Goal: Use online tool/utility: Utilize a website feature to perform a specific function

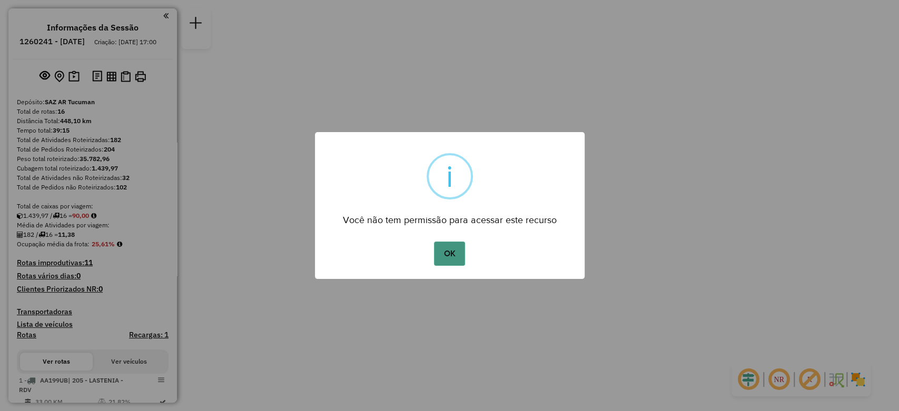
click at [458, 254] on button "OK" at bounding box center [449, 254] width 31 height 24
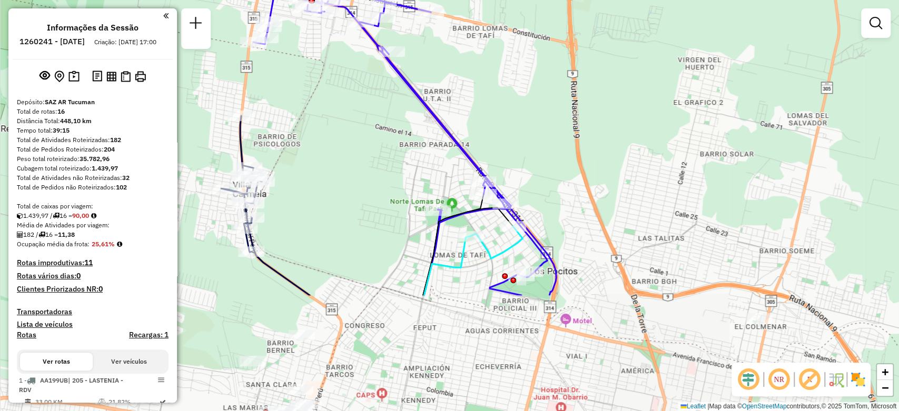
drag, startPoint x: 500, startPoint y: 314, endPoint x: 486, endPoint y: 157, distance: 157.5
click at [486, 157] on div "Janela de atendimento Grade de atendimento Capacidade Transportadoras Veículos …" at bounding box center [449, 205] width 899 height 411
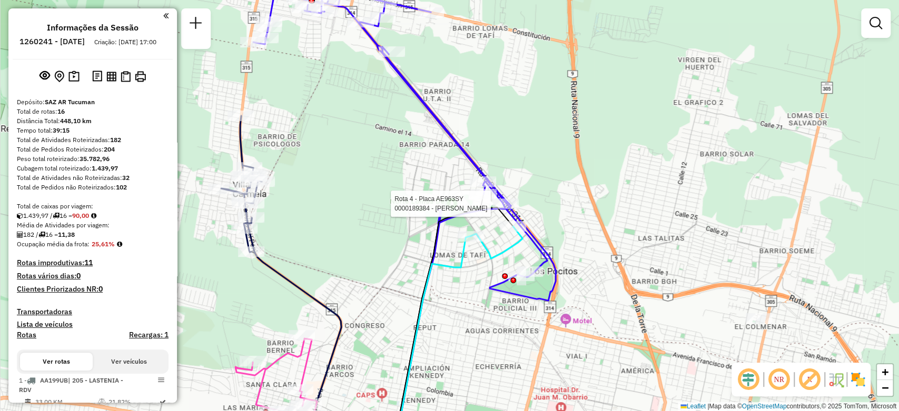
select select "**********"
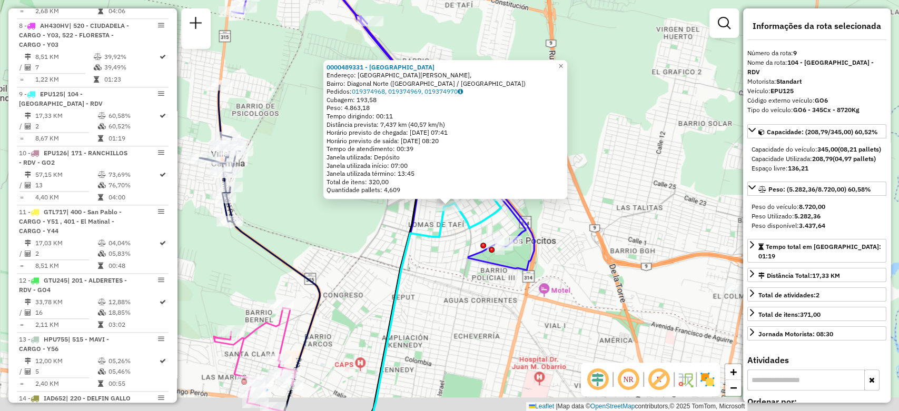
scroll to position [902, 0]
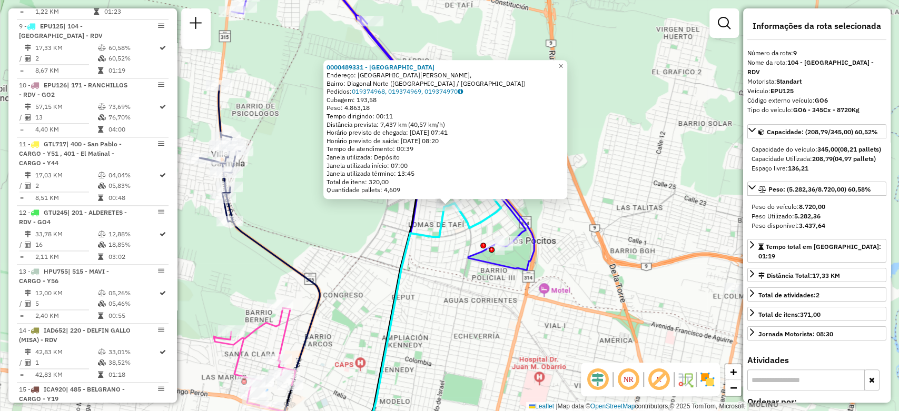
click at [425, 266] on div "0000489331 - EL MARQUES Endereço: Calle Benito Macías, Bairro: Diagonal Norte (…" at bounding box center [449, 205] width 899 height 411
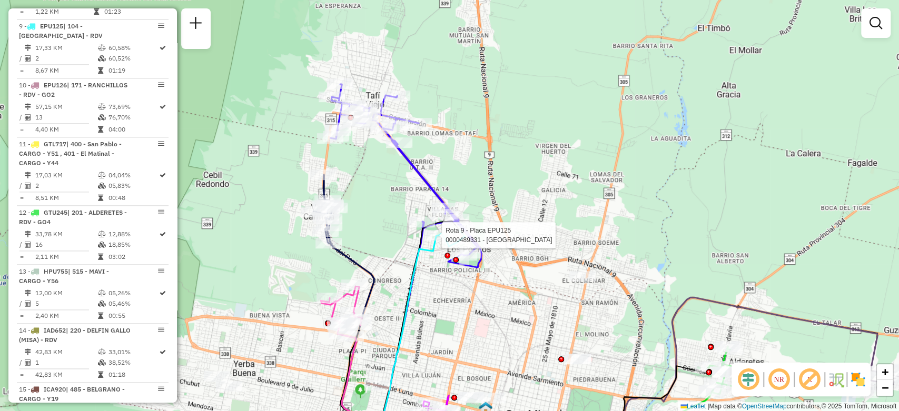
select select "**********"
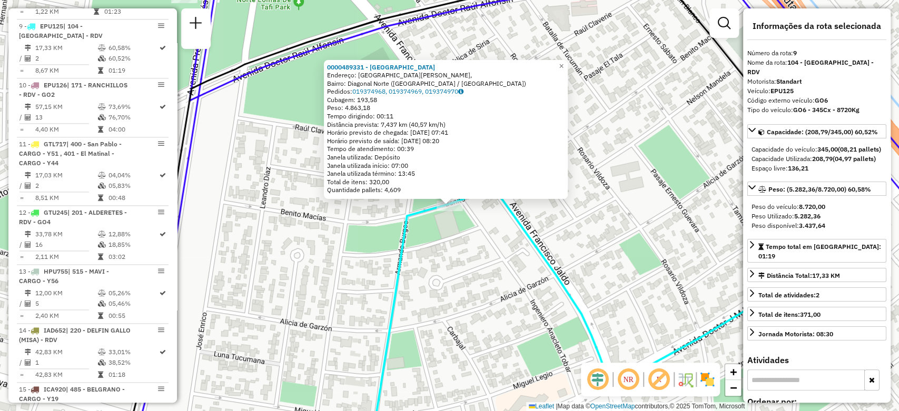
click at [450, 239] on div "0000489331 - EL MARQUES Endereço: Calle Benito Macías, Bairro: Diagonal Norte (…" at bounding box center [449, 205] width 899 height 411
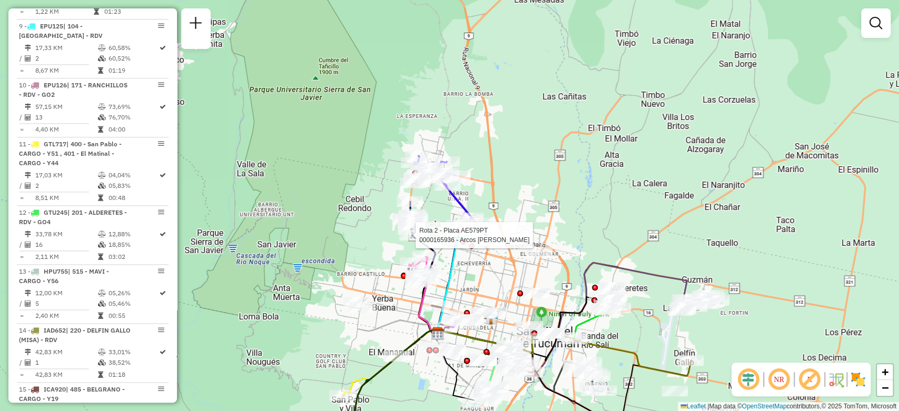
select select "**********"
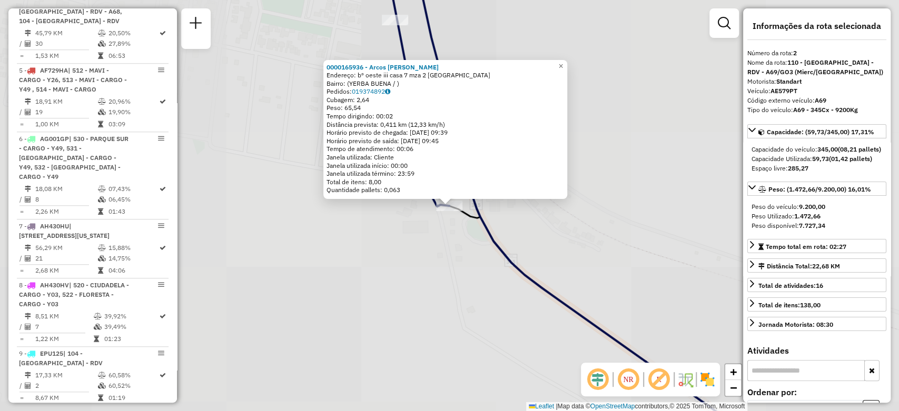
scroll to position [433, 0]
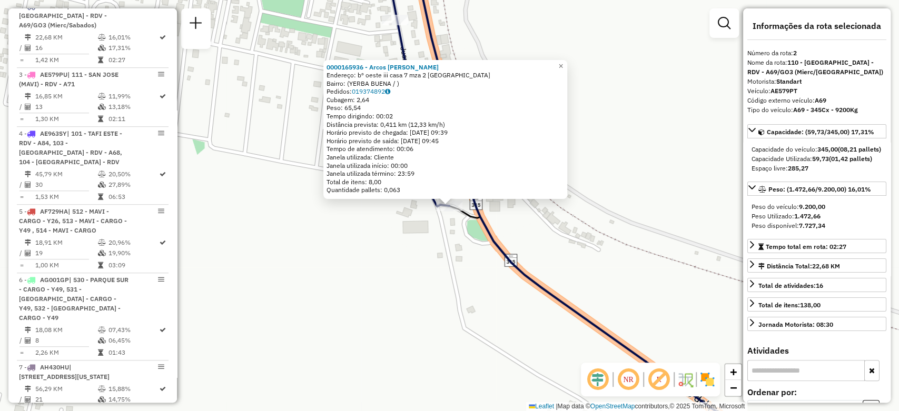
click at [492, 268] on div "0000165936 - Arcos Hector Ruben Endereço: bº oeste iii casa 7 mza 2 villa carme…" at bounding box center [449, 205] width 899 height 411
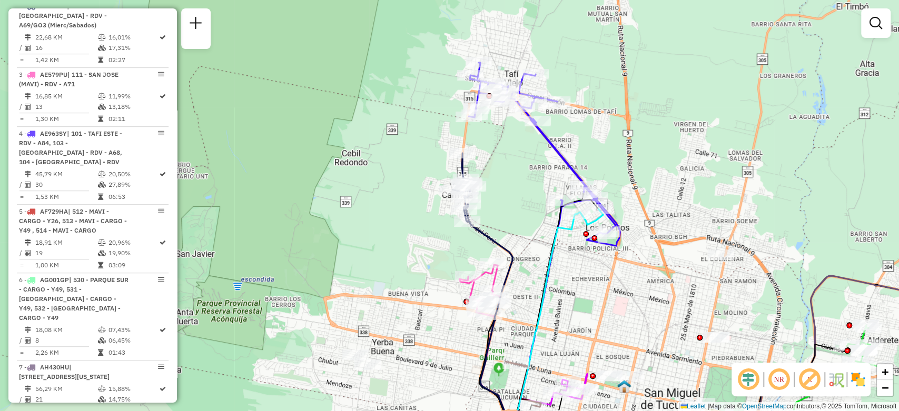
drag, startPoint x: 485, startPoint y: 279, endPoint x: 463, endPoint y: 236, distance: 47.6
click at [463, 236] on div "Janela de atendimento Grade de atendimento Capacidade Transportadoras Veículos …" at bounding box center [449, 205] width 899 height 411
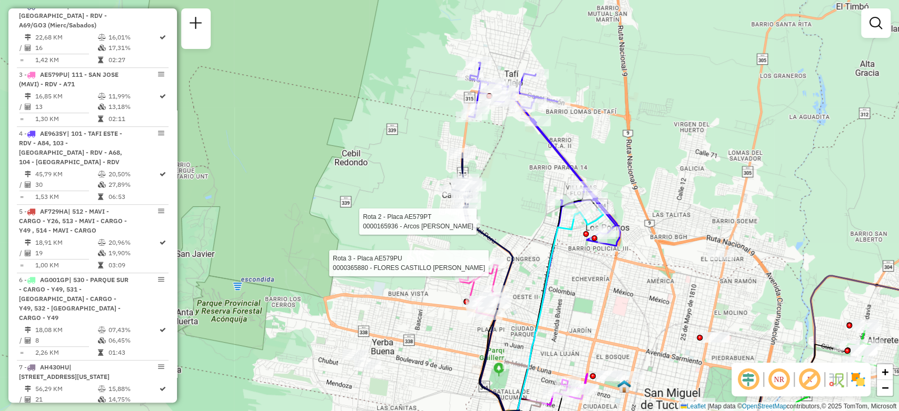
select select "**********"
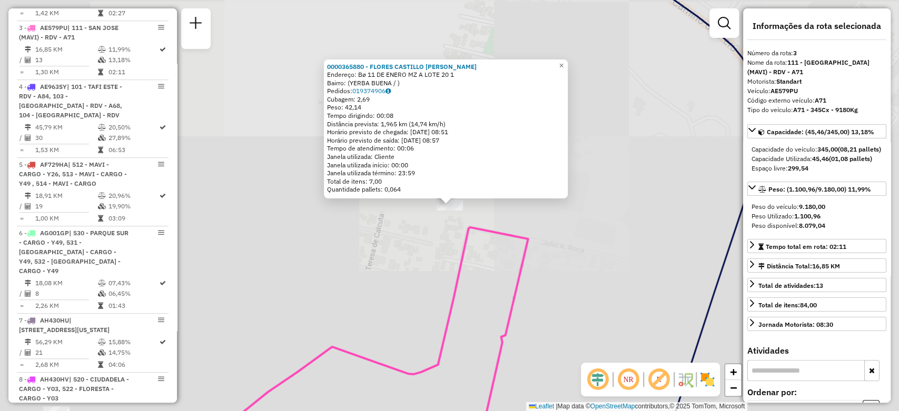
scroll to position [501, 0]
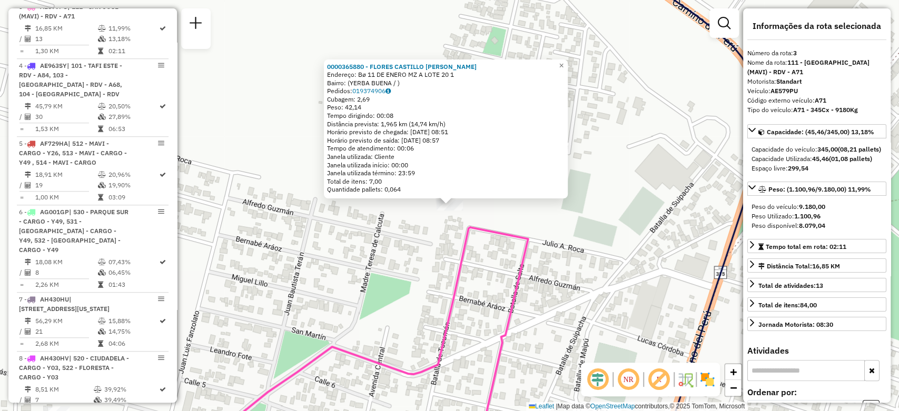
click at [486, 296] on div "0000365880 - FLORES CASTILLO MARIA ANGELICA Endereço: Bø 11 DE ENERO MZ A LOTE …" at bounding box center [449, 205] width 899 height 411
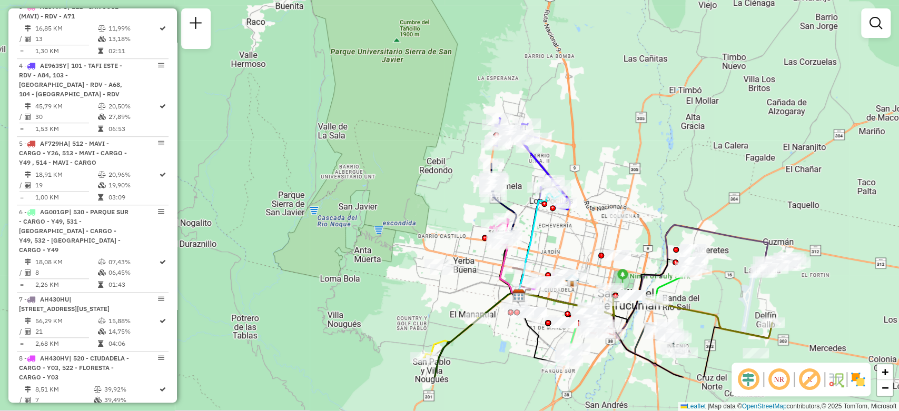
drag, startPoint x: 522, startPoint y: 323, endPoint x: 540, endPoint y: 253, distance: 72.3
click at [540, 253] on div "Janela de atendimento Grade de atendimento Capacidade Transportadoras Veículos …" at bounding box center [449, 205] width 899 height 411
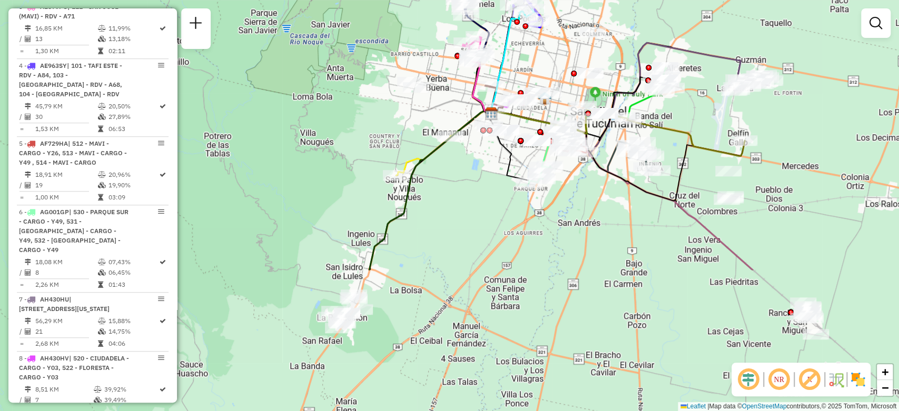
drag, startPoint x: 500, startPoint y: 365, endPoint x: 469, endPoint y: 194, distance: 173.9
click at [473, 183] on div "Janela de atendimento Grade de atendimento Capacidade Transportadoras Veículos …" at bounding box center [449, 205] width 899 height 411
select select "**********"
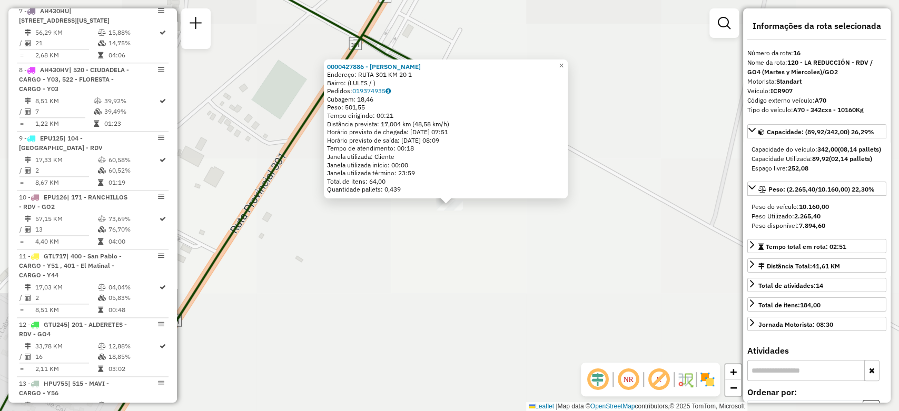
scroll to position [1181, 0]
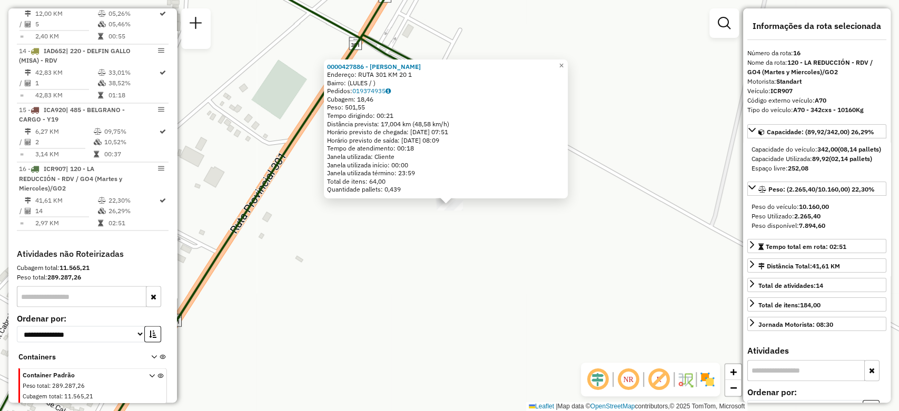
click at [433, 302] on div "0000427886 - BORDONARO VERONICA VALERIA Endereço: RUTA 301 KM 20 1 Bairro: (LUL…" at bounding box center [449, 205] width 899 height 411
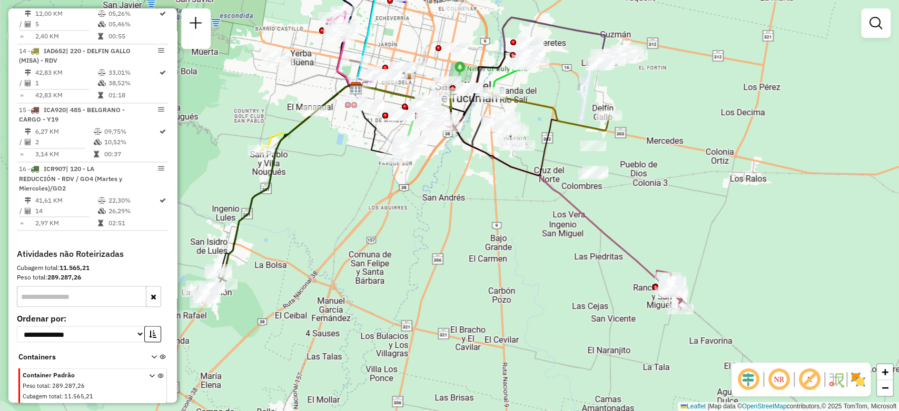
drag, startPoint x: 637, startPoint y: 259, endPoint x: 427, endPoint y: 244, distance: 210.0
click at [427, 244] on div "Janela de atendimento Grade de atendimento Capacidade Transportadoras Veículos …" at bounding box center [449, 205] width 899 height 411
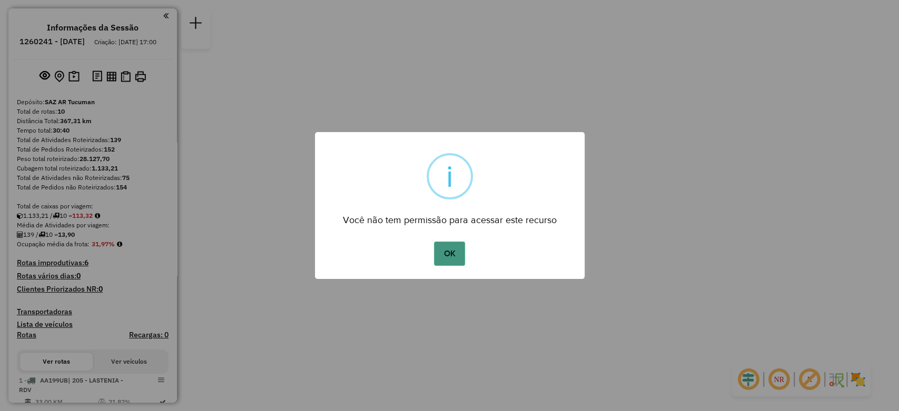
click at [459, 246] on button "OK" at bounding box center [449, 254] width 31 height 24
click at [457, 254] on button "OK" at bounding box center [449, 254] width 31 height 24
click at [459, 252] on button "OK" at bounding box center [449, 254] width 31 height 24
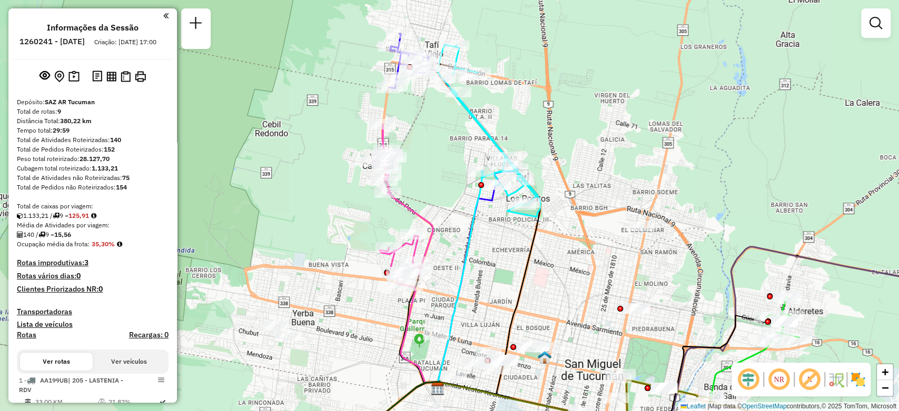
drag, startPoint x: 442, startPoint y: 115, endPoint x: 438, endPoint y: 154, distance: 39.2
click at [438, 154] on div "Janela de atendimento Grade de atendimento Capacidade Transportadoras Veículos …" at bounding box center [449, 205] width 899 height 411
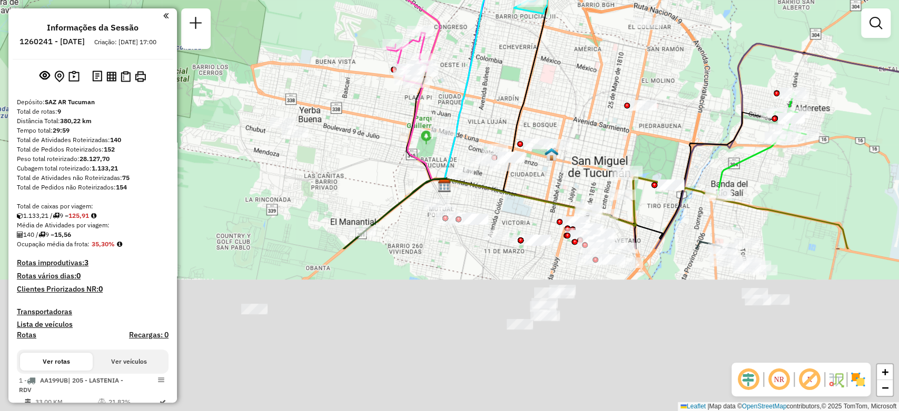
drag, startPoint x: 504, startPoint y: 267, endPoint x: 514, endPoint y: 53, distance: 214.5
click at [514, 52] on div "Janela de atendimento Grade de atendimento Capacidade Transportadoras Veículos …" at bounding box center [449, 205] width 899 height 411
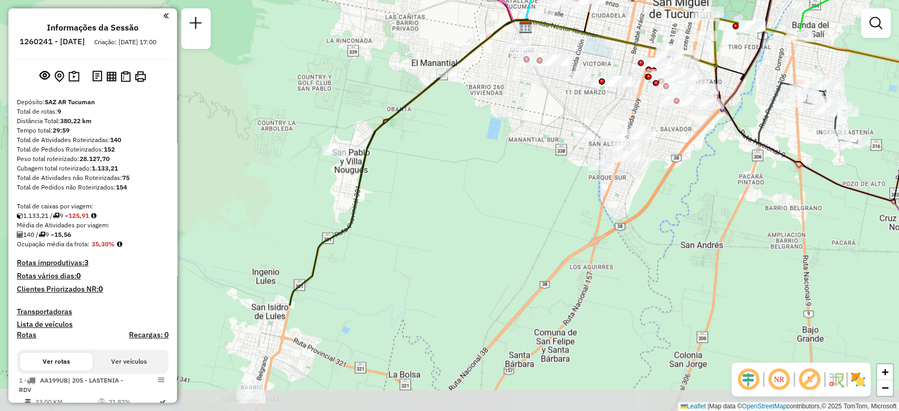
drag, startPoint x: 405, startPoint y: 319, endPoint x: 473, endPoint y: 204, distance: 133.4
click at [482, 174] on div "Janela de atendimento Grade de atendimento Capacidade Transportadoras Veículos …" at bounding box center [449, 205] width 899 height 411
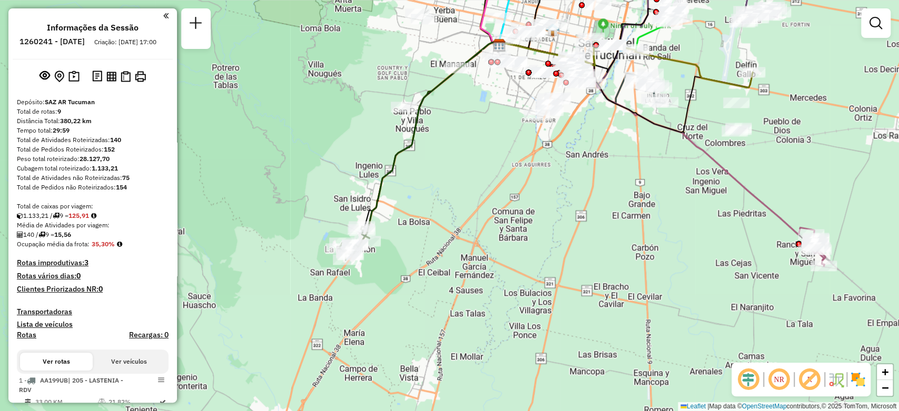
drag, startPoint x: 385, startPoint y: 340, endPoint x: 413, endPoint y: 215, distance: 128.4
click at [413, 215] on div "Janela de atendimento Grade de atendimento Capacidade Transportadoras Veículos …" at bounding box center [449, 205] width 899 height 411
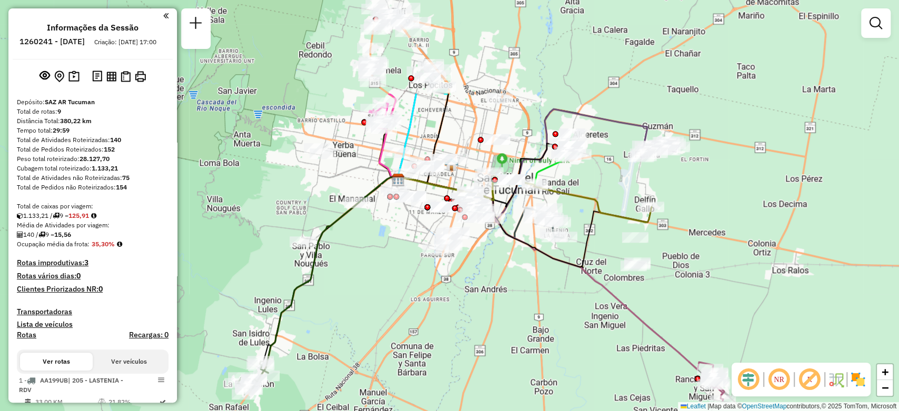
drag, startPoint x: 592, startPoint y: 207, endPoint x: 490, endPoint y: 342, distance: 169.5
click at [490, 342] on div "Janela de atendimento Grade de atendimento Capacidade Transportadoras Veículos …" at bounding box center [449, 205] width 899 height 411
select select "**********"
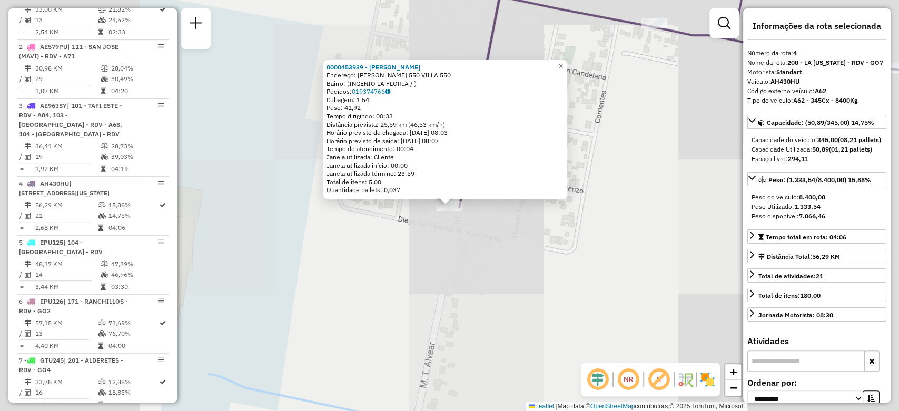
scroll to position [560, 0]
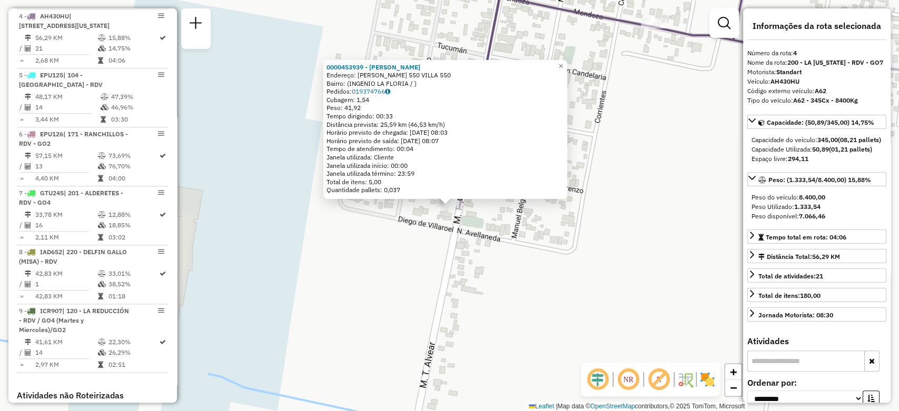
click at [595, 199] on div "0000453939 - CASTRO PEDRO ADRIAN Endereço: MARCELO T ALVEAR 550 VILLA 550 Bairr…" at bounding box center [449, 205] width 899 height 411
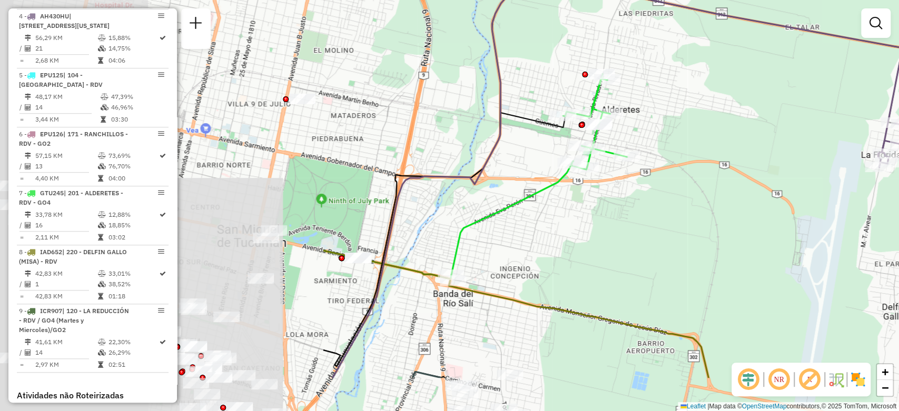
drag, startPoint x: 324, startPoint y: 235, endPoint x: 737, endPoint y: 162, distance: 419.8
click at [737, 162] on div "Janela de atendimento Grade de atendimento Capacidade Transportadoras Veículos …" at bounding box center [449, 205] width 899 height 411
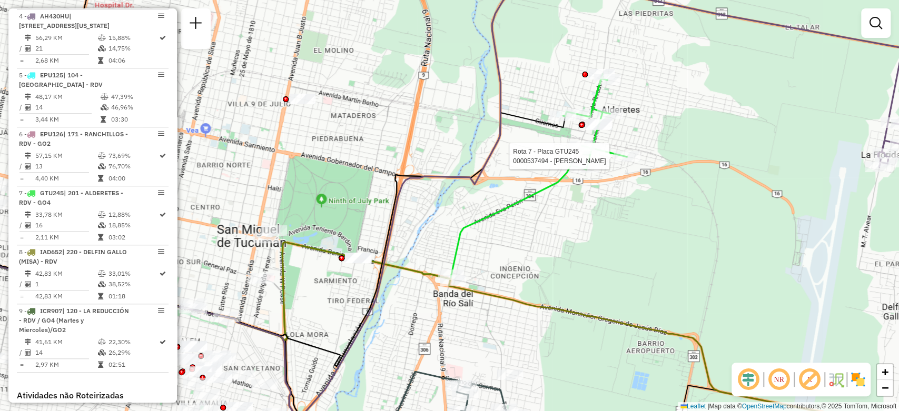
select select "**********"
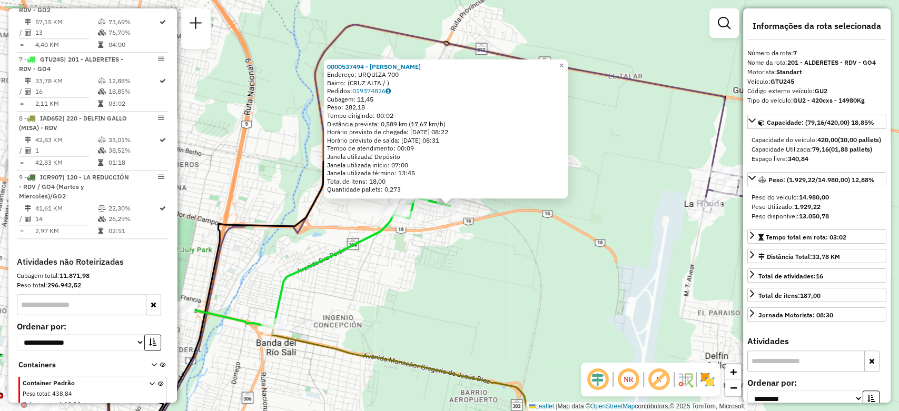
scroll to position [737, 0]
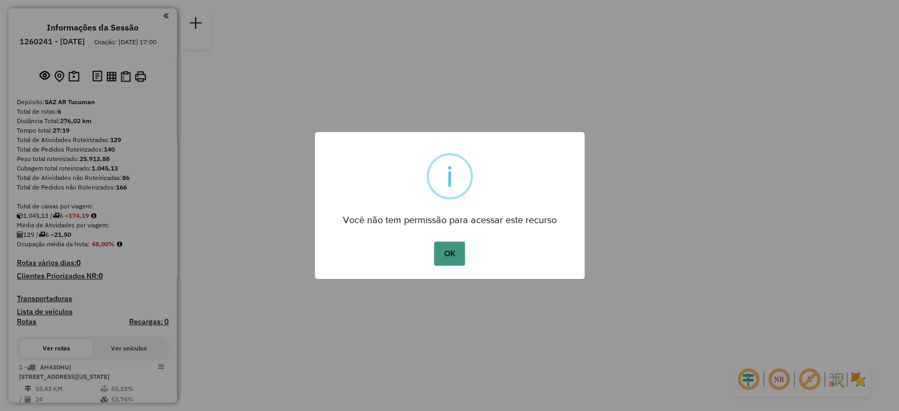
click at [449, 254] on button "OK" at bounding box center [449, 254] width 31 height 24
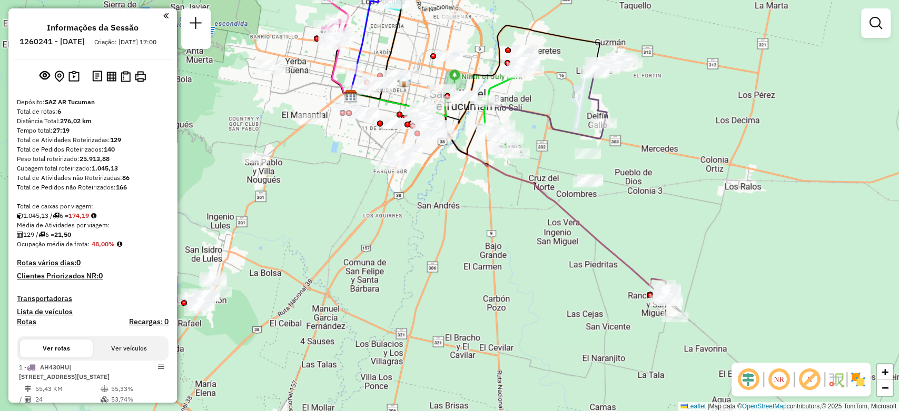
drag, startPoint x: 539, startPoint y: 322, endPoint x: 429, endPoint y: 171, distance: 187.4
click at [429, 171] on div "Janela de atendimento Grade de atendimento Capacidade Transportadoras Veículos …" at bounding box center [449, 205] width 899 height 411
select select "**********"
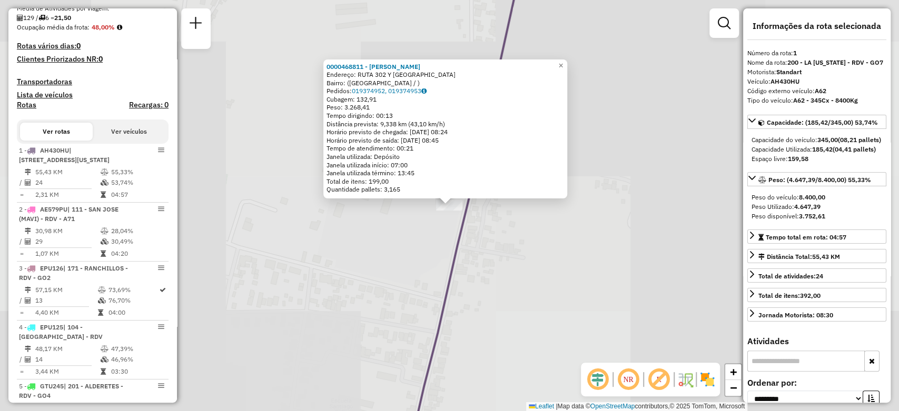
scroll to position [361, 0]
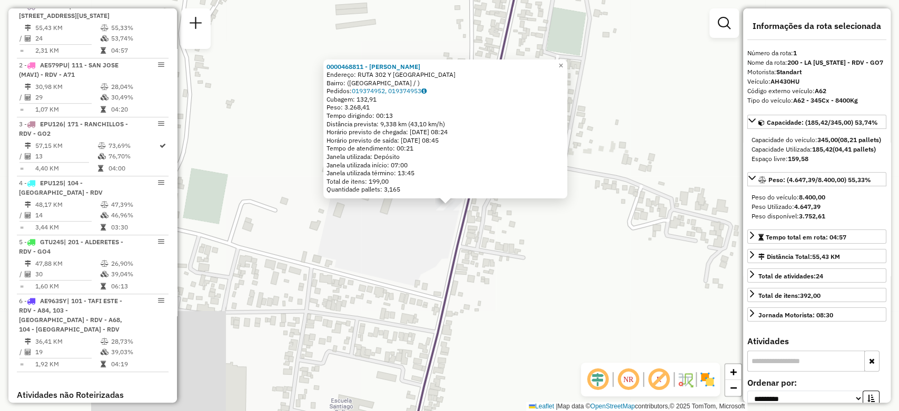
click at [476, 225] on div "0000468811 - YAN ZHENG Endereço: RUTA 302 Y VICENTE GALLO Bairro: (Ranchillos /…" at bounding box center [449, 205] width 899 height 411
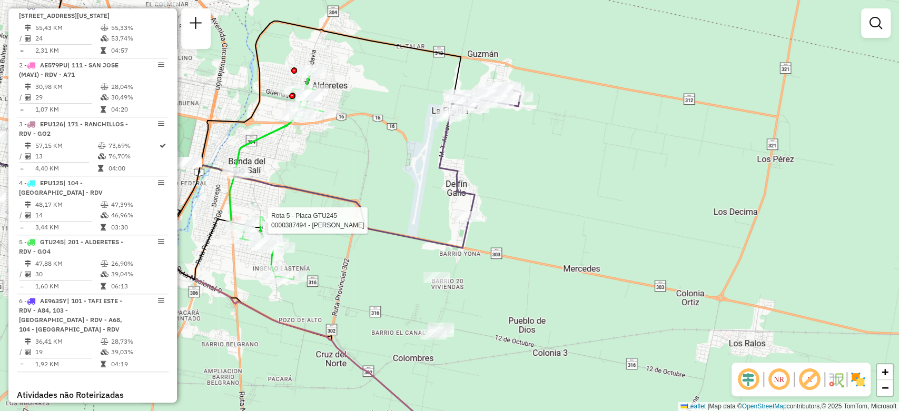
select select "**********"
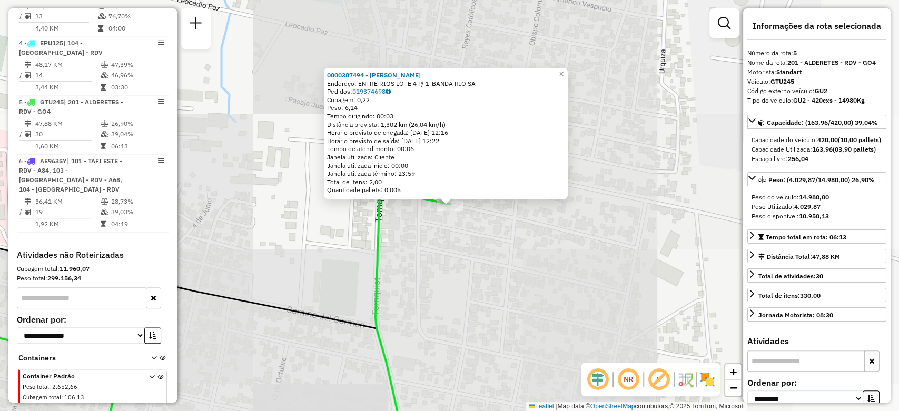
scroll to position [560, 0]
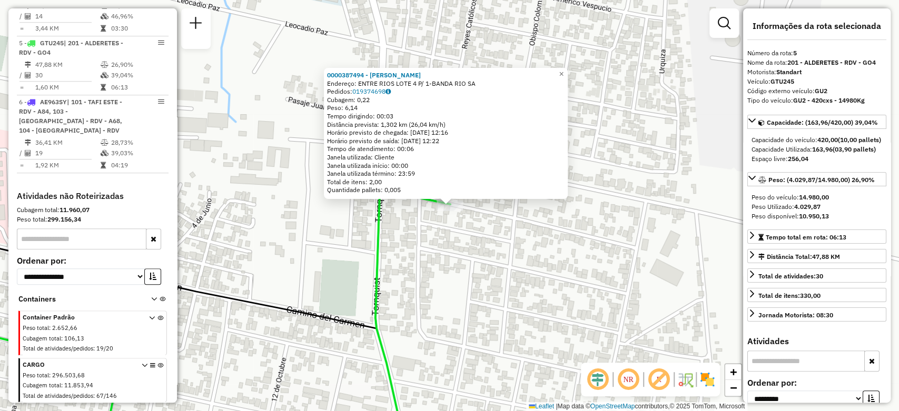
click at [282, 195] on div "0000387494 - TARASCIO MARIA Endereço: ENTRE RIOS LOTE 4 P/ 1-BANDA RIO SA Pedid…" at bounding box center [449, 205] width 899 height 411
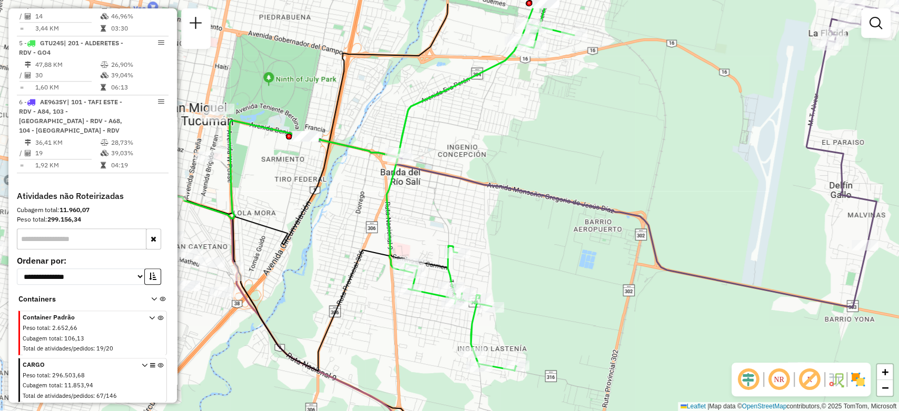
drag, startPoint x: 401, startPoint y: 190, endPoint x: 541, endPoint y: 235, distance: 147.0
click at [540, 235] on div "Janela de atendimento Grade de atendimento Capacidade Transportadoras Veículos …" at bounding box center [449, 205] width 899 height 411
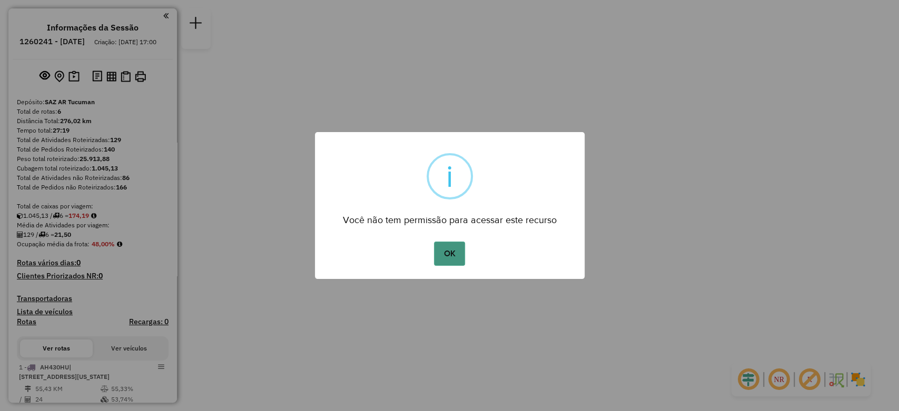
click at [448, 252] on button "OK" at bounding box center [449, 254] width 31 height 24
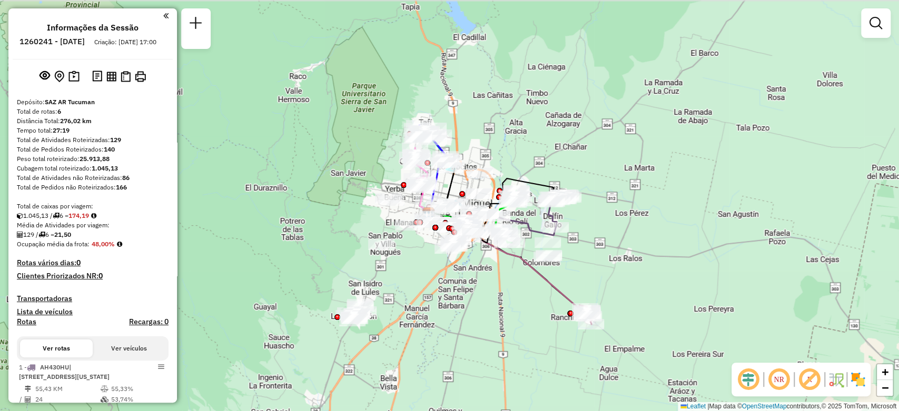
drag, startPoint x: 425, startPoint y: 257, endPoint x: 425, endPoint y: 272, distance: 15.3
click at [425, 272] on div "Janela de atendimento Grade de atendimento Capacidade Transportadoras Veículos …" at bounding box center [449, 205] width 899 height 411
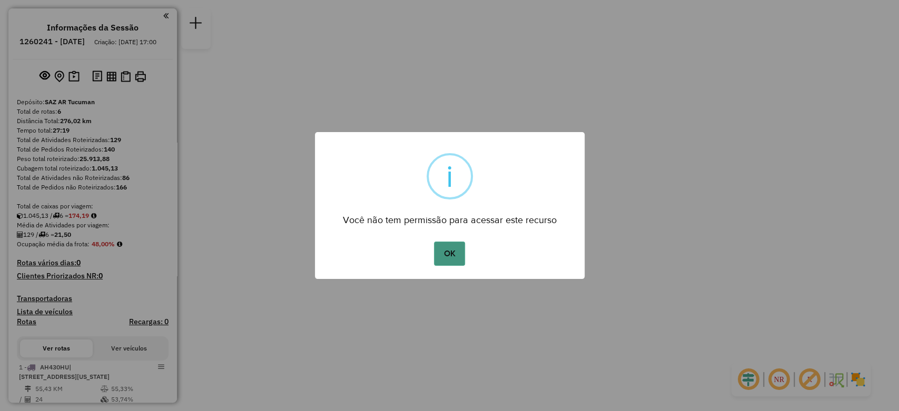
click at [455, 258] on button "OK" at bounding box center [449, 254] width 31 height 24
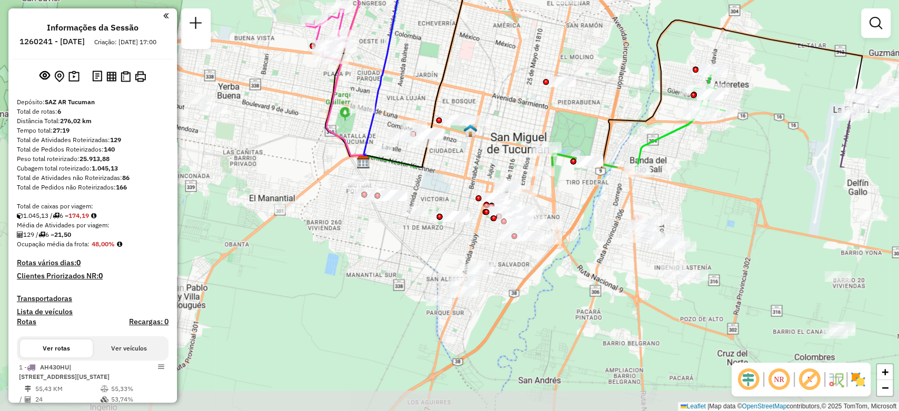
drag, startPoint x: 412, startPoint y: 311, endPoint x: 440, endPoint y: 26, distance: 286.2
click at [440, 26] on div "Janela de atendimento Grade de atendimento Capacidade Transportadoras Veículos …" at bounding box center [449, 205] width 899 height 411
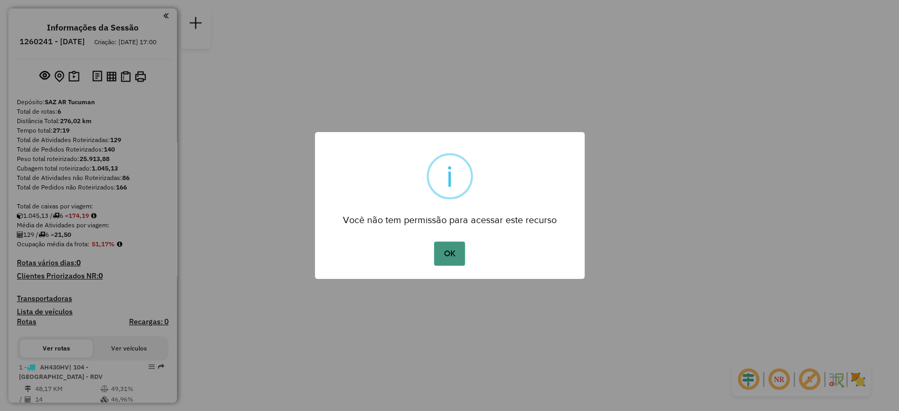
click at [446, 262] on button "OK" at bounding box center [449, 254] width 31 height 24
